Goal: Task Accomplishment & Management: Complete application form

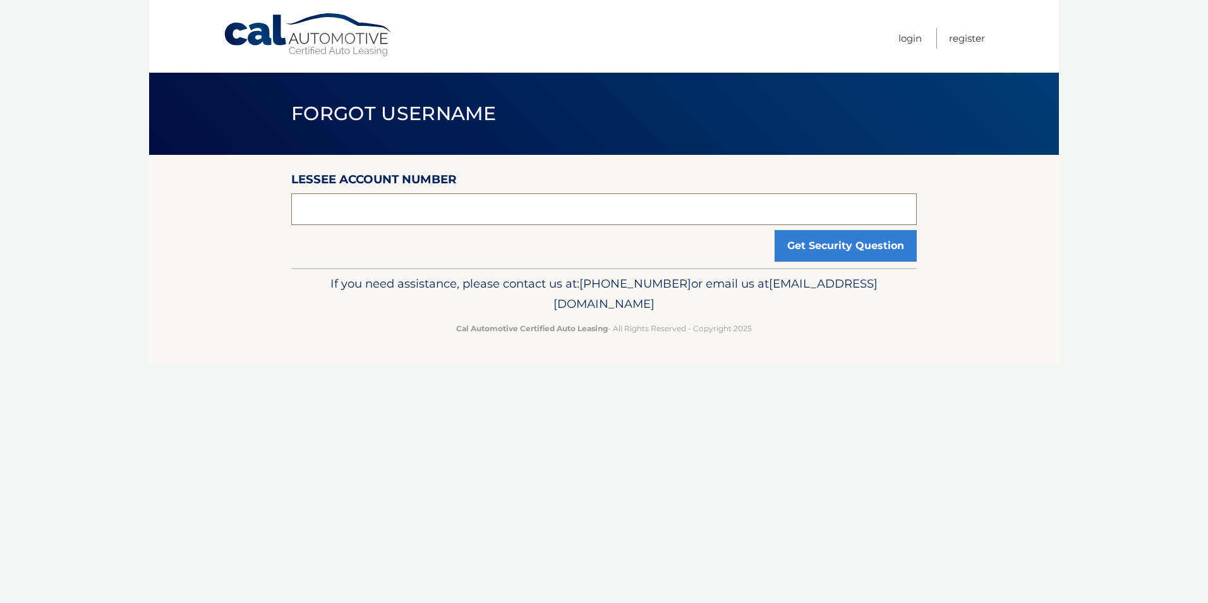
click at [346, 206] on input "text" at bounding box center [604, 209] width 626 height 32
type input "44455531559"
click at [848, 246] on button "Get Security Question" at bounding box center [846, 246] width 142 height 32
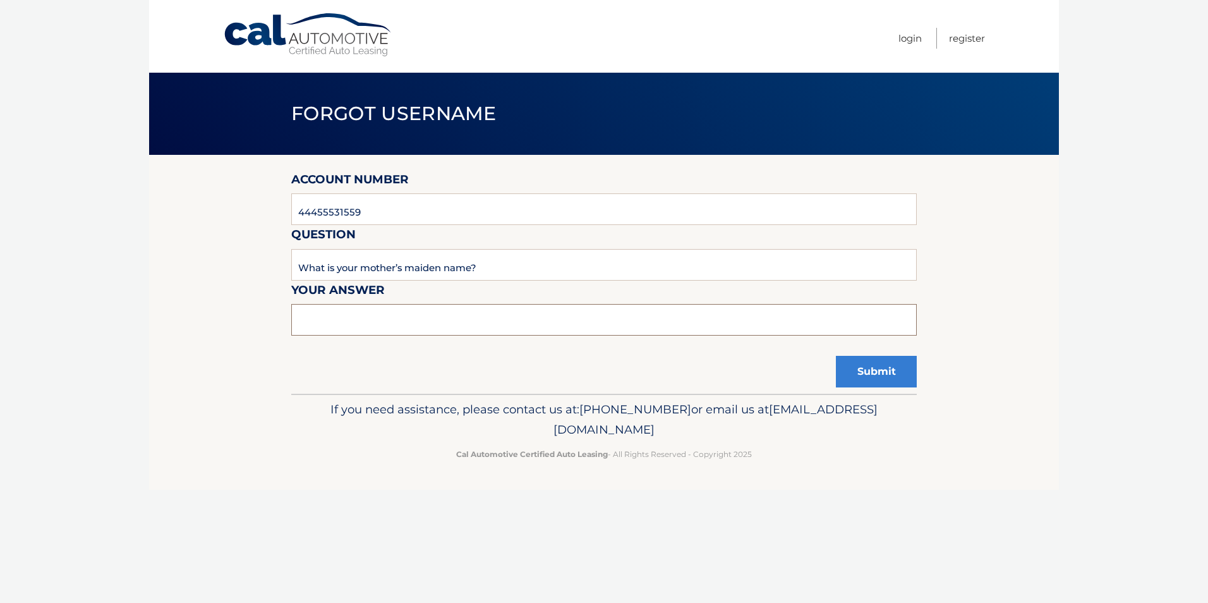
click at [472, 322] on input "text" at bounding box center [604, 320] width 626 height 32
type input "Kuncheria"
click at [876, 368] on button "Submit" at bounding box center [876, 372] width 81 height 32
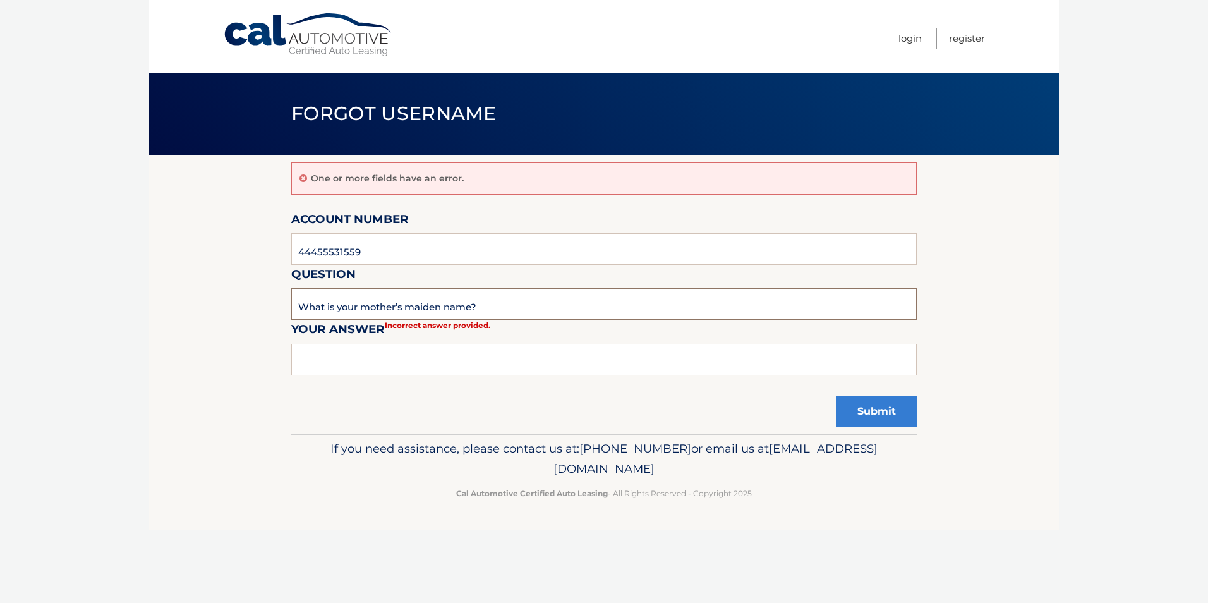
drag, startPoint x: 497, startPoint y: 309, endPoint x: 315, endPoint y: 306, distance: 182.0
click at [315, 306] on input "What is your mother’s maiden name?" at bounding box center [604, 304] width 626 height 32
drag, startPoint x: 315, startPoint y: 306, endPoint x: 410, endPoint y: 357, distance: 107.7
click at [410, 357] on input "text" at bounding box center [604, 360] width 626 height 32
type input "Joseph"
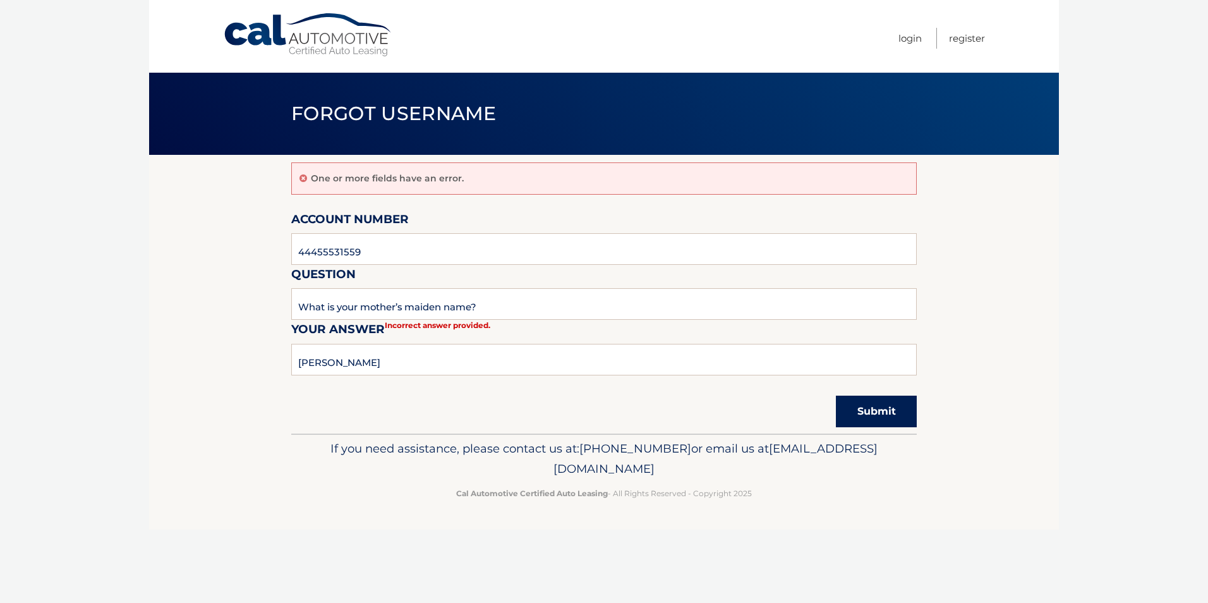
click at [876, 413] on button "Submit" at bounding box center [876, 412] width 81 height 32
click at [432, 359] on input "text" at bounding box center [604, 360] width 626 height 32
type input "Susamma"
click at [873, 409] on button "Submit" at bounding box center [876, 412] width 81 height 32
click at [963, 35] on link "Register" at bounding box center [967, 38] width 36 height 21
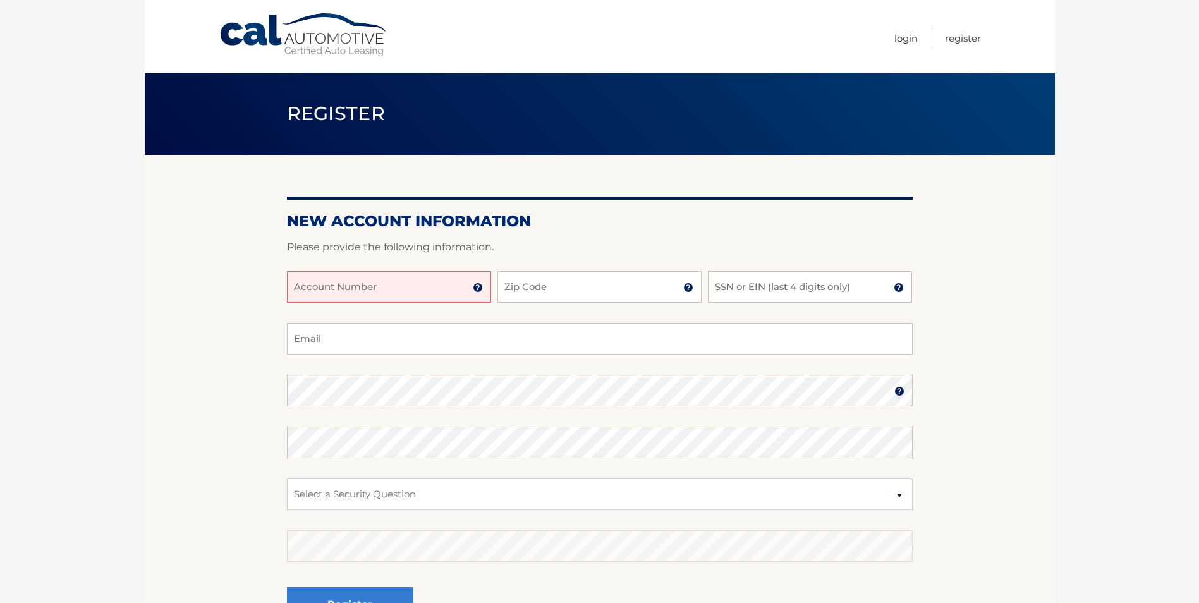
click at [416, 287] on input "Account Number" at bounding box center [389, 287] width 204 height 32
